Goal: Information Seeking & Learning: Learn about a topic

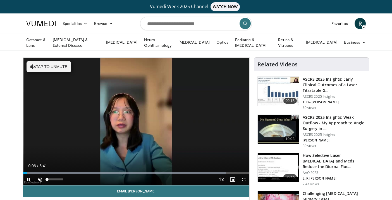
click at [39, 179] on span "Video Player" at bounding box center [39, 179] width 11 height 11
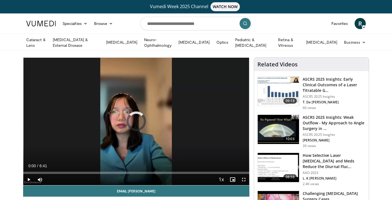
drag, startPoint x: 27, startPoint y: 170, endPoint x: 22, endPoint y: 171, distance: 5.1
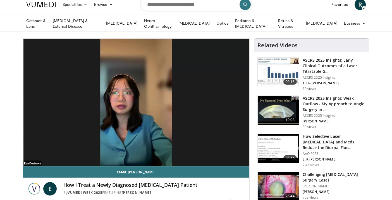
scroll to position [21, 0]
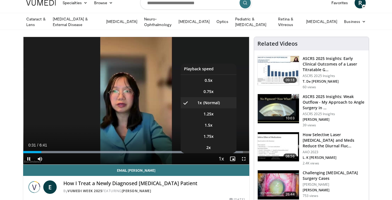
click at [221, 157] on span "Video Player" at bounding box center [222, 158] width 8 height 11
click at [207, 125] on span "1.5x" at bounding box center [209, 125] width 8 height 6
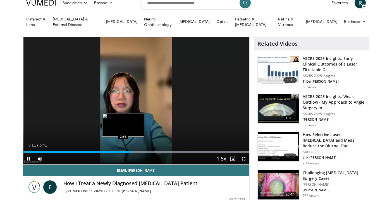
click at [123, 151] on div "Progress Bar" at bounding box center [123, 152] width 1 height 2
click at [118, 151] on div "Progress Bar" at bounding box center [118, 152] width 1 height 2
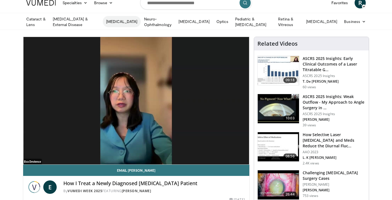
click at [125, 21] on link "[MEDICAL_DATA]" at bounding box center [122, 21] width 38 height 11
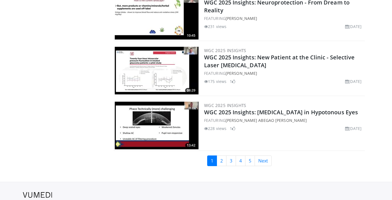
scroll to position [1298, 0]
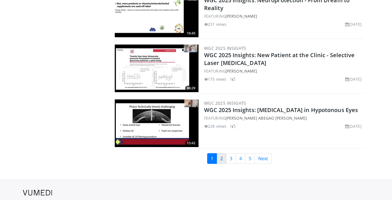
click at [223, 153] on link "2" at bounding box center [222, 158] width 10 height 11
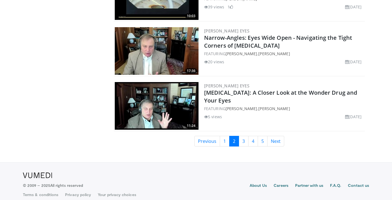
scroll to position [1311, 0]
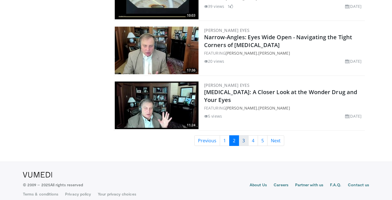
click at [243, 142] on link "3" at bounding box center [244, 140] width 10 height 11
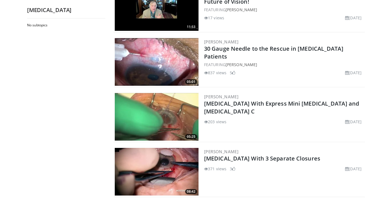
scroll to position [66, 0]
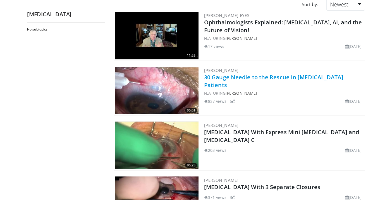
click at [240, 75] on link "30 Gauge Needle to the Rescue in [MEDICAL_DATA] Patients" at bounding box center [273, 80] width 139 height 15
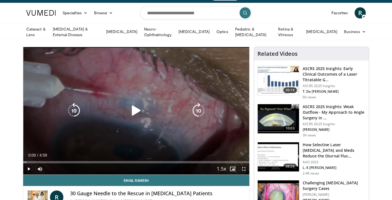
scroll to position [11, 0]
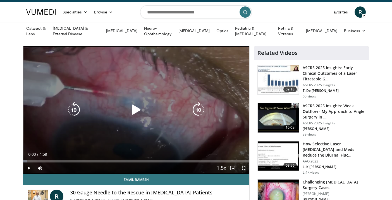
click at [135, 115] on icon "Video Player" at bounding box center [137, 110] width 16 height 16
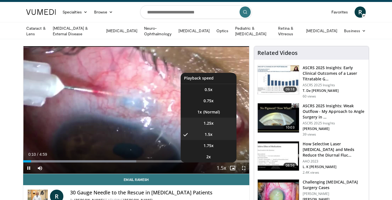
click at [210, 123] on span "1.25x" at bounding box center [209, 123] width 10 height 6
click at [222, 166] on span "Video Player" at bounding box center [222, 167] width 8 height 11
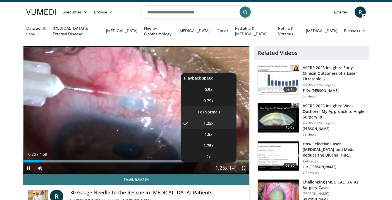
click at [218, 112] on li "1x" at bounding box center [209, 111] width 56 height 11
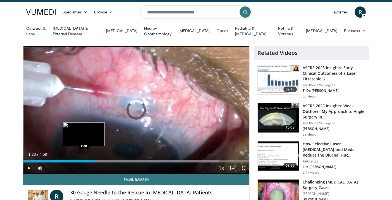
click at [84, 160] on div "Progress Bar" at bounding box center [84, 161] width 1 height 2
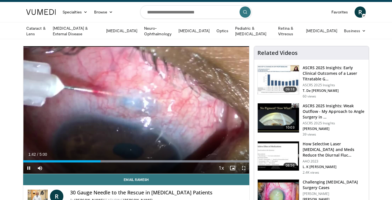
click at [29, 167] on span "Video Player" at bounding box center [28, 167] width 11 height 11
